Goal: Information Seeking & Learning: Learn about a topic

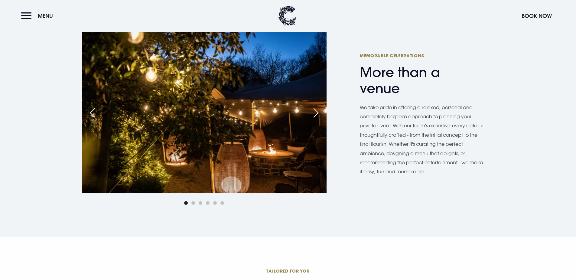
scroll to position [393, 0]
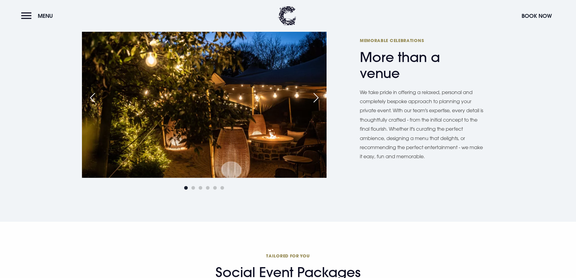
click at [318, 96] on div "Next slide" at bounding box center [315, 97] width 15 height 13
click at [315, 100] on div "Next slide" at bounding box center [315, 97] width 15 height 13
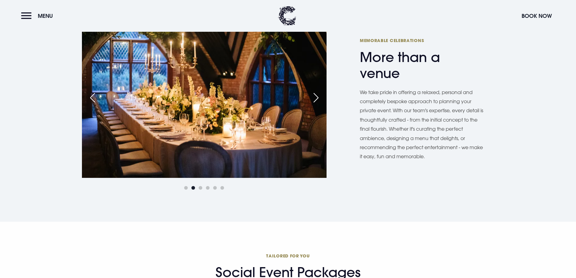
click at [315, 100] on div "Next slide" at bounding box center [315, 97] width 15 height 13
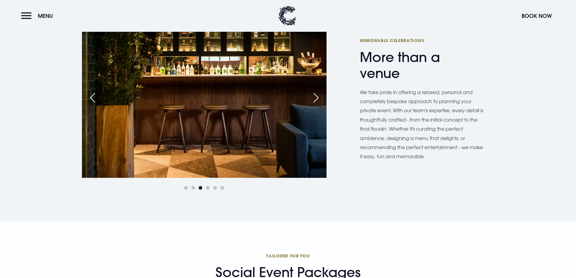
click at [315, 100] on div "Next slide" at bounding box center [315, 97] width 15 height 13
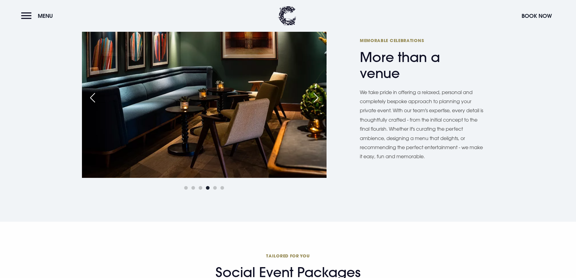
click at [315, 100] on div "Next slide" at bounding box center [315, 97] width 15 height 13
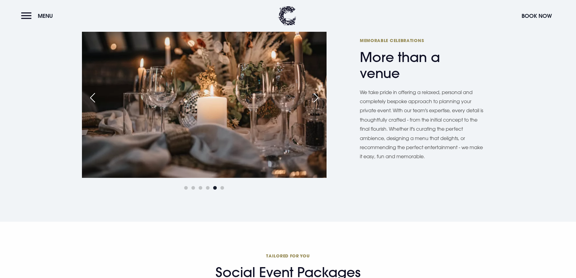
click at [315, 100] on div "Next slide" at bounding box center [315, 97] width 15 height 13
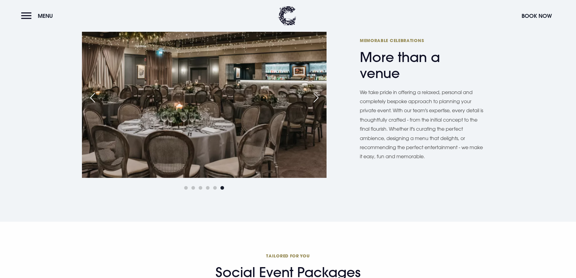
click at [295, 163] on div at bounding box center [204, 103] width 245 height 177
click at [267, 138] on div at bounding box center [204, 103] width 245 height 177
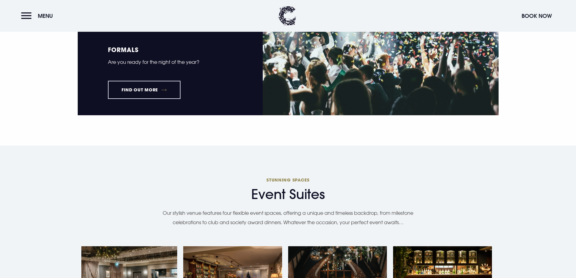
scroll to position [907, 0]
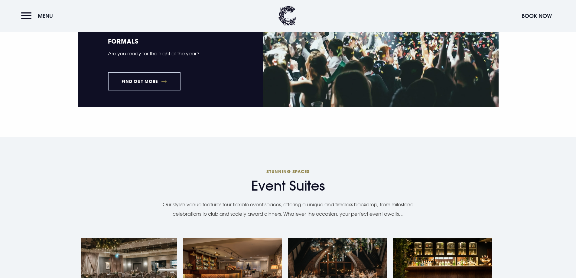
click at [155, 80] on link "Find out more" at bounding box center [144, 81] width 73 height 18
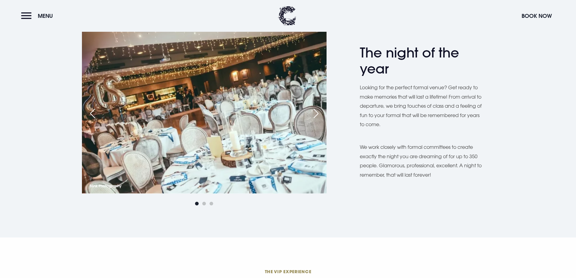
scroll to position [242, 0]
click at [317, 112] on div "Next slide" at bounding box center [315, 112] width 15 height 13
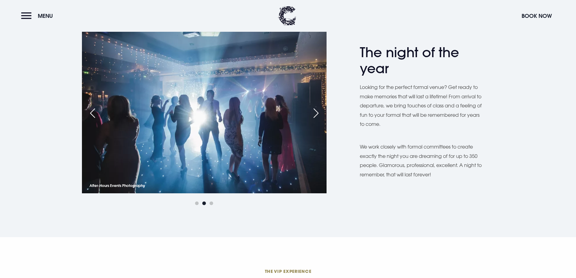
click at [317, 112] on div "Next slide" at bounding box center [315, 112] width 15 height 13
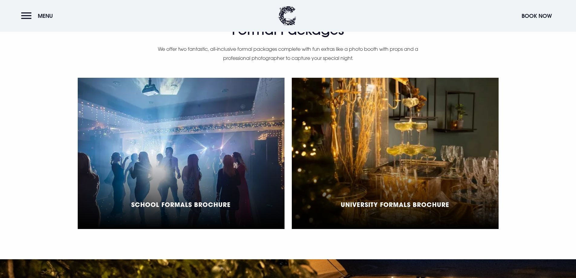
scroll to position [514, 0]
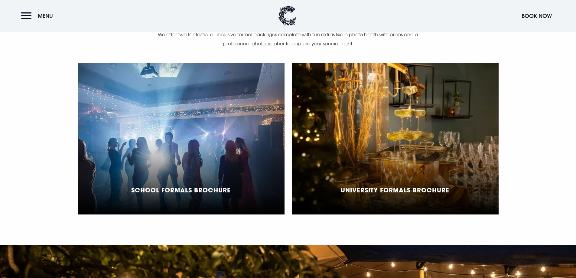
click at [237, 151] on div "School Formals Brochure" at bounding box center [181, 138] width 207 height 151
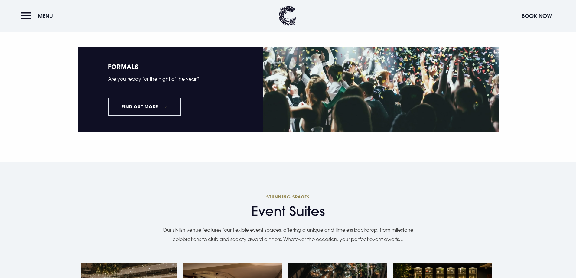
scroll to position [907, 0]
